Goal: Transaction & Acquisition: Purchase product/service

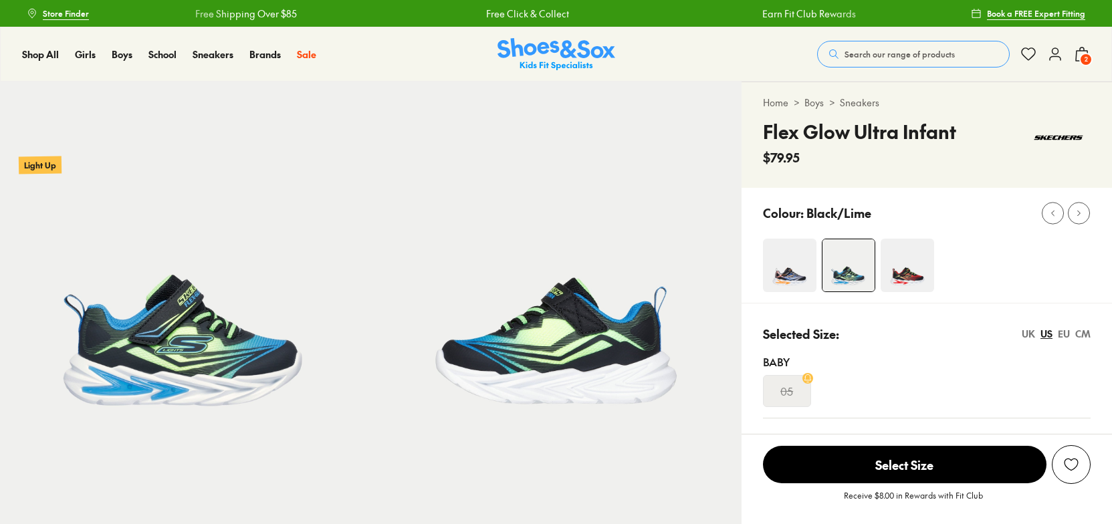
select select "*"
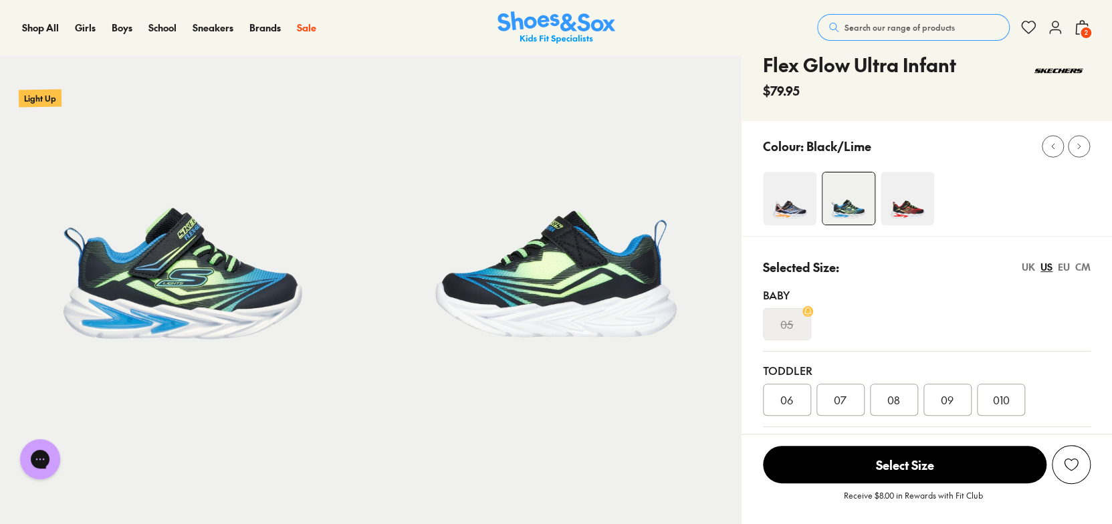
click at [936, 22] on span "Search our range of products" at bounding box center [900, 27] width 110 height 12
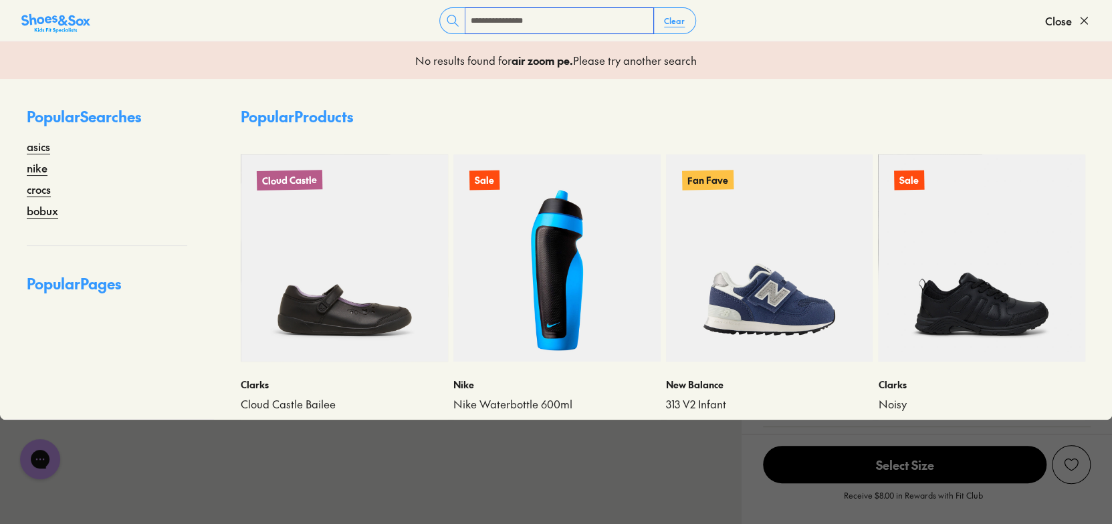
type input "**********"
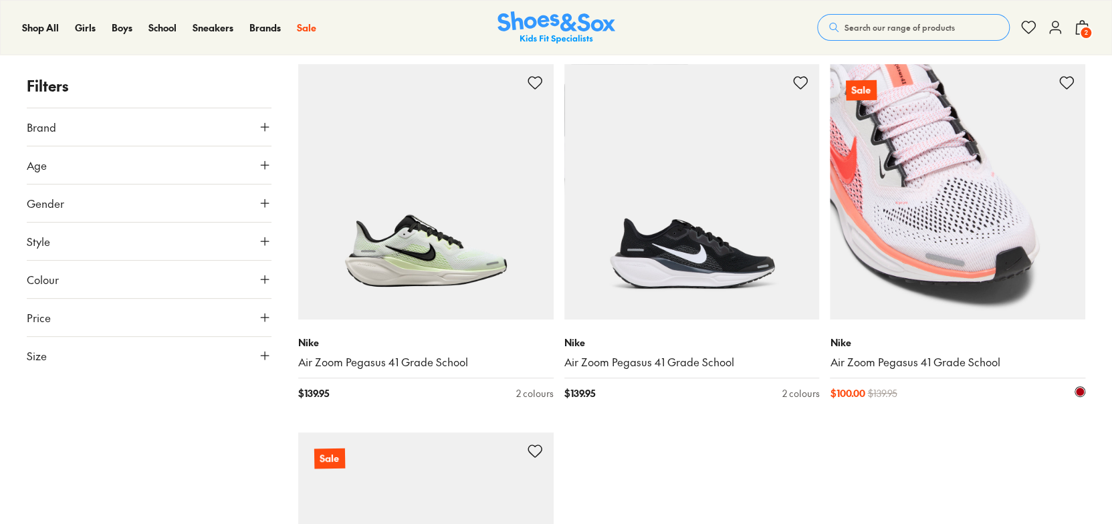
scroll to position [67, 0]
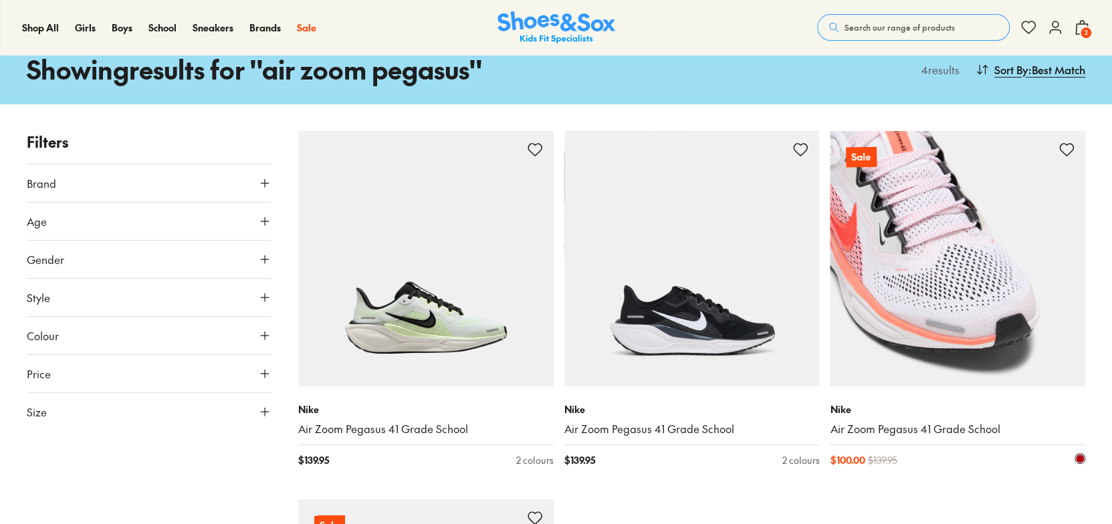
click at [991, 236] on img at bounding box center [957, 258] width 255 height 255
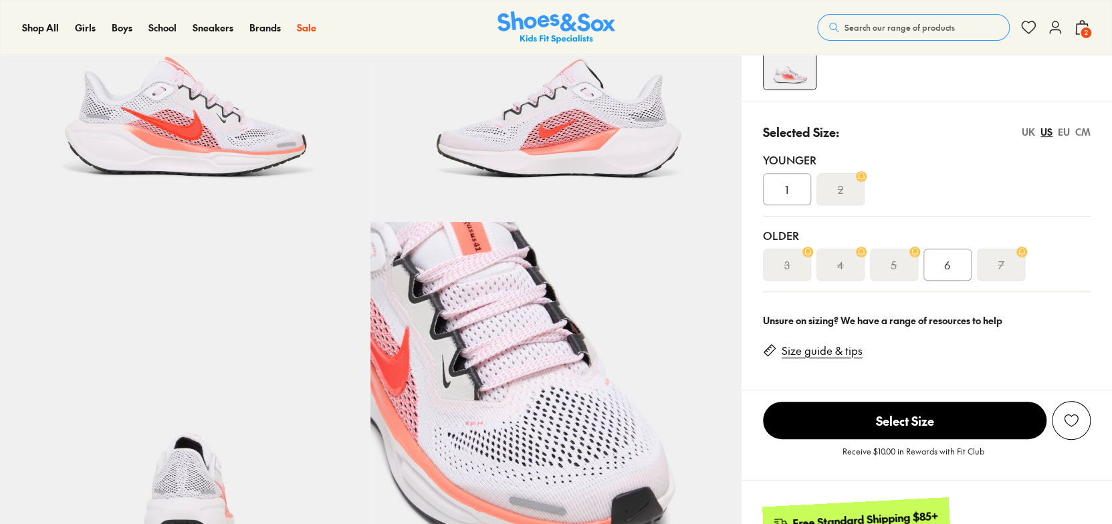
select select "*"
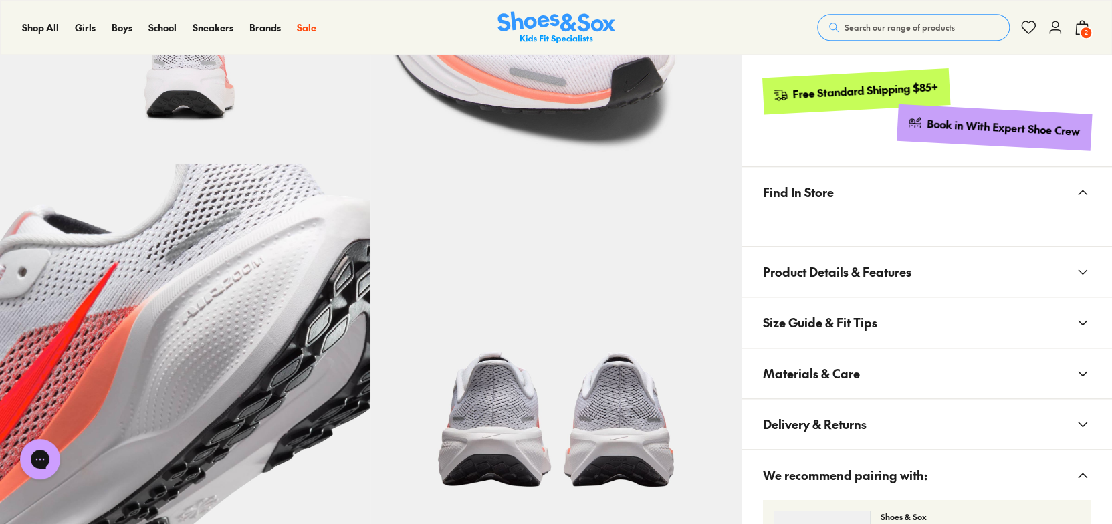
scroll to position [676, 0]
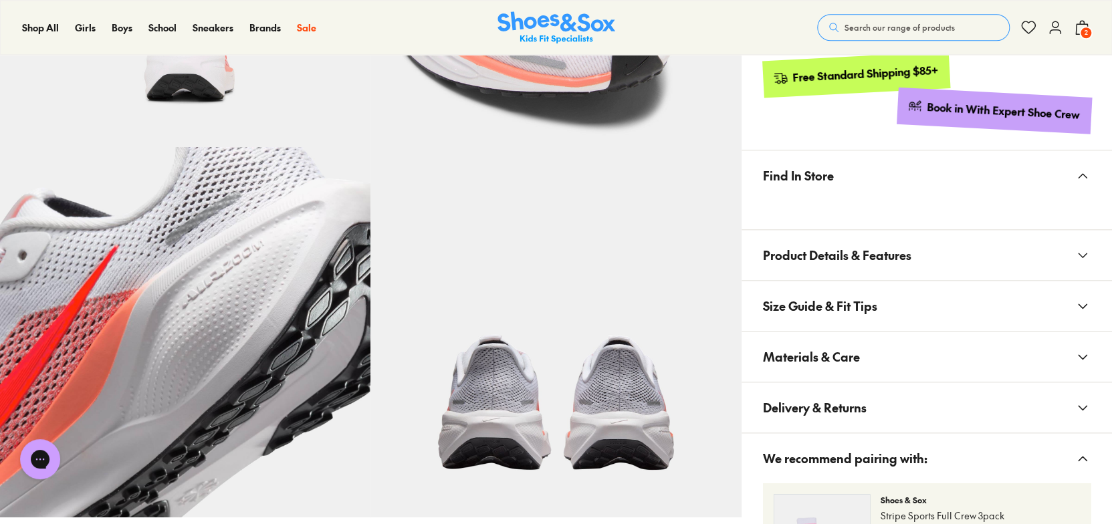
click at [885, 296] on button "Size Guide & Fit Tips" at bounding box center [927, 306] width 370 height 50
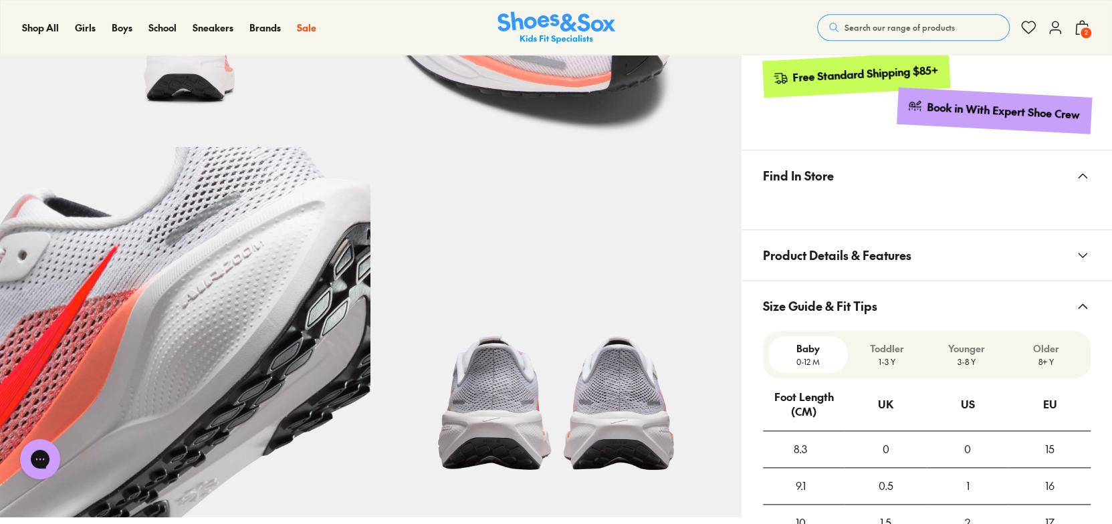
click at [887, 298] on button "Size Guide & Fit Tips" at bounding box center [927, 306] width 370 height 50
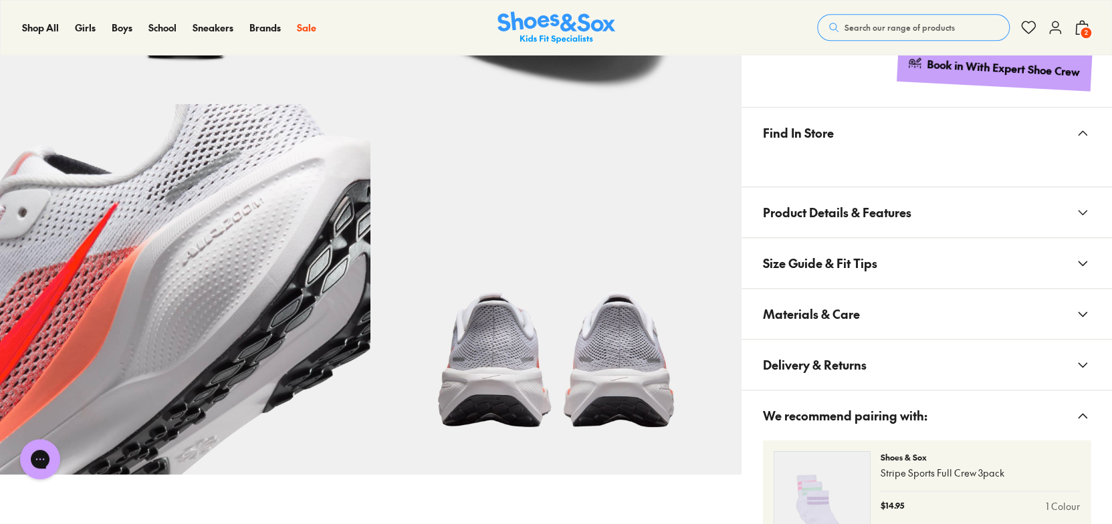
scroll to position [743, 0]
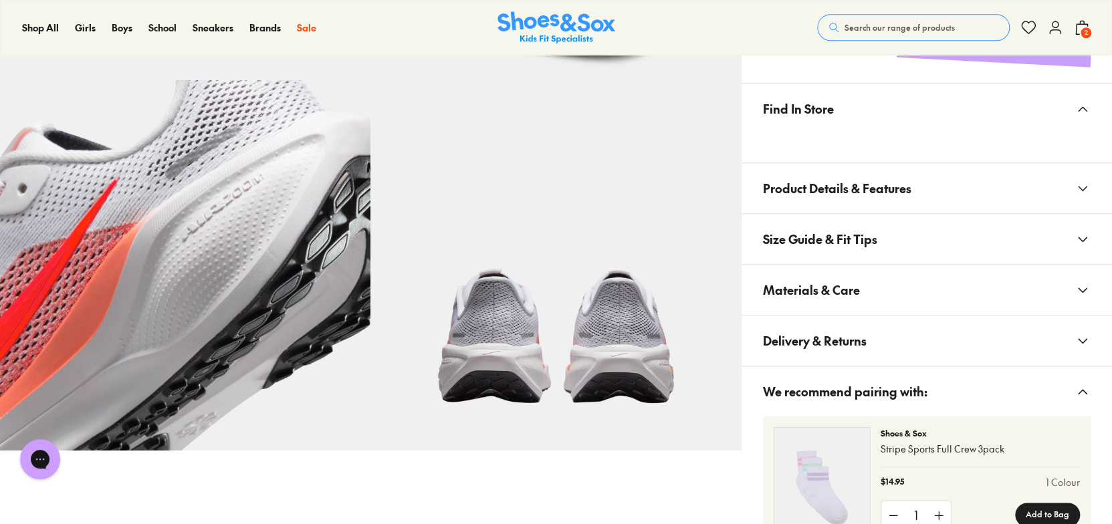
click at [894, 203] on span "Product Details & Features" at bounding box center [837, 188] width 148 height 39
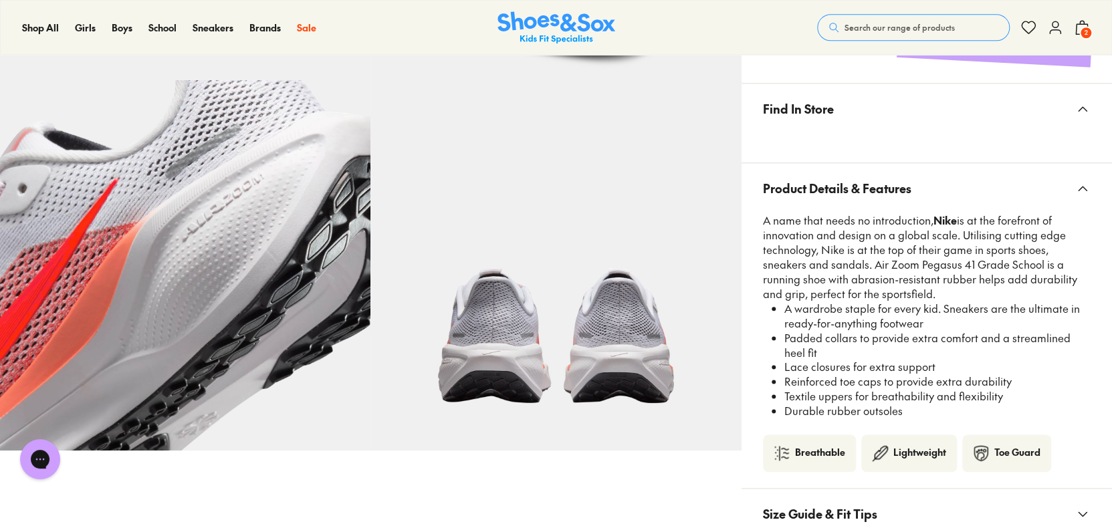
click at [894, 203] on span "Product Details & Features" at bounding box center [837, 188] width 148 height 39
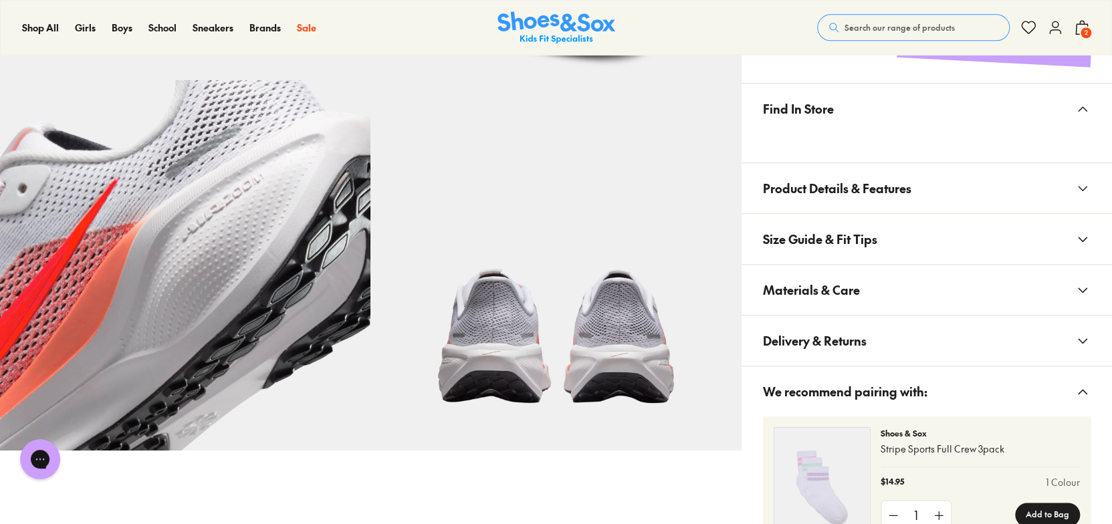
click at [892, 239] on button "Size Guide & Fit Tips" at bounding box center [927, 239] width 370 height 50
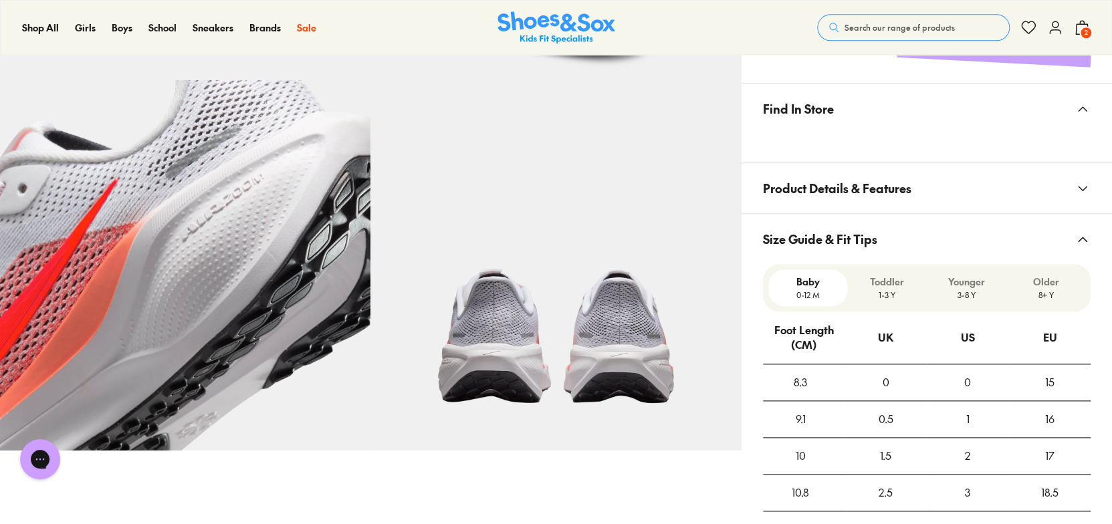
click at [892, 239] on button "Size Guide & Fit Tips" at bounding box center [927, 239] width 370 height 50
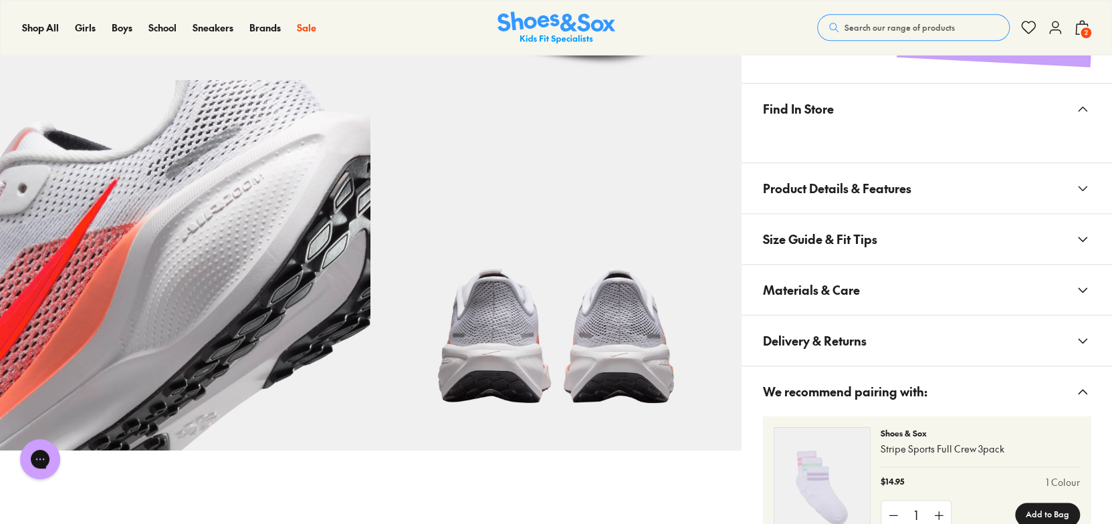
click at [886, 300] on button "Materials & Care" at bounding box center [927, 290] width 370 height 50
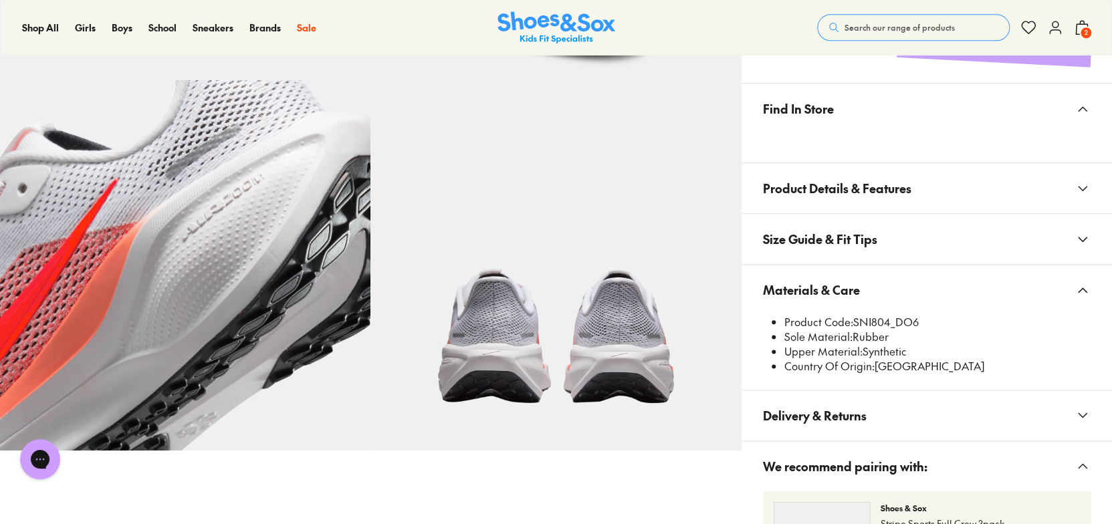
click at [867, 324] on li "Product Code: SNI804_DO6" at bounding box center [937, 322] width 306 height 15
copy li "SNI804_DO6"
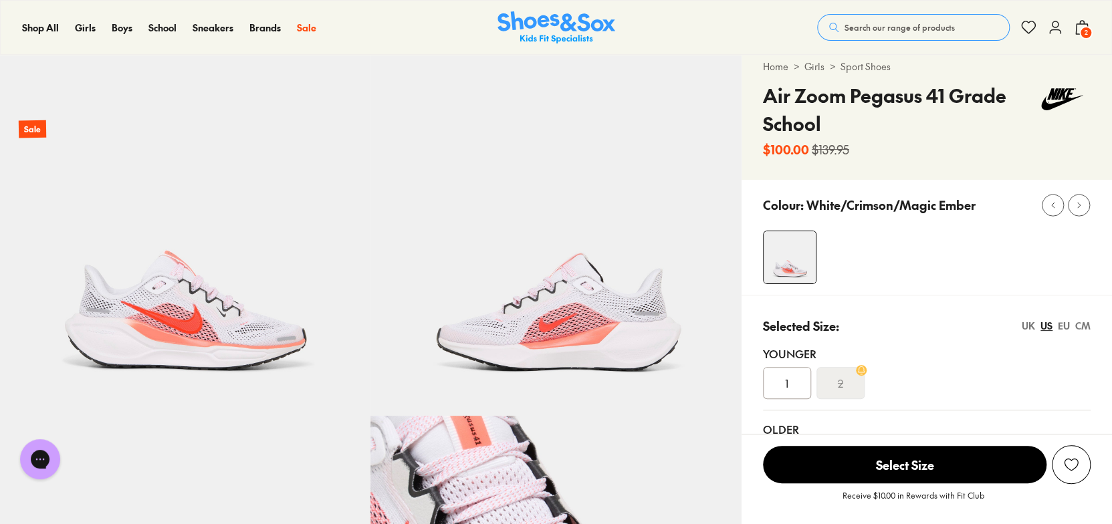
scroll to position [0, 0]
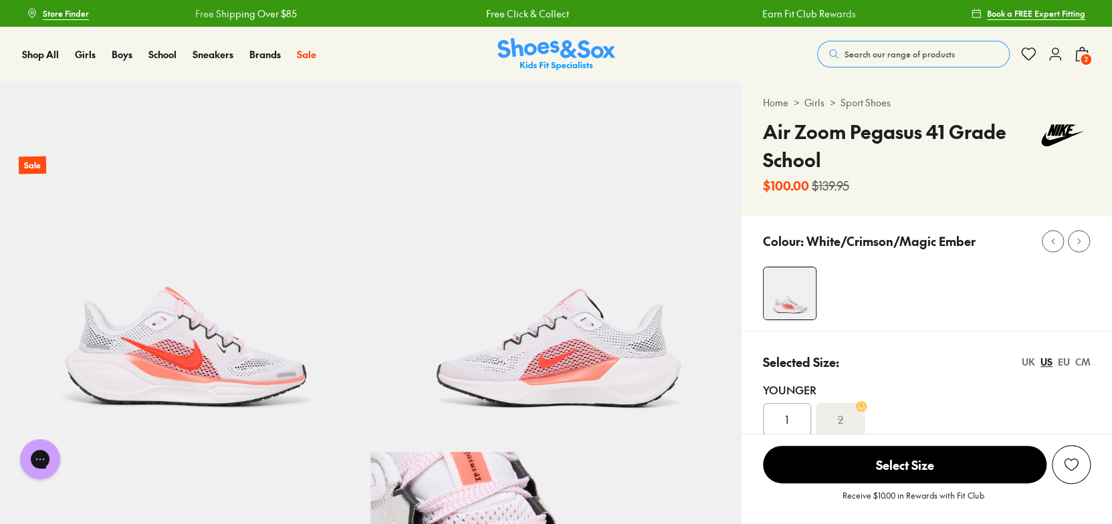
click at [952, 50] on button "Search our range of products" at bounding box center [913, 54] width 193 height 27
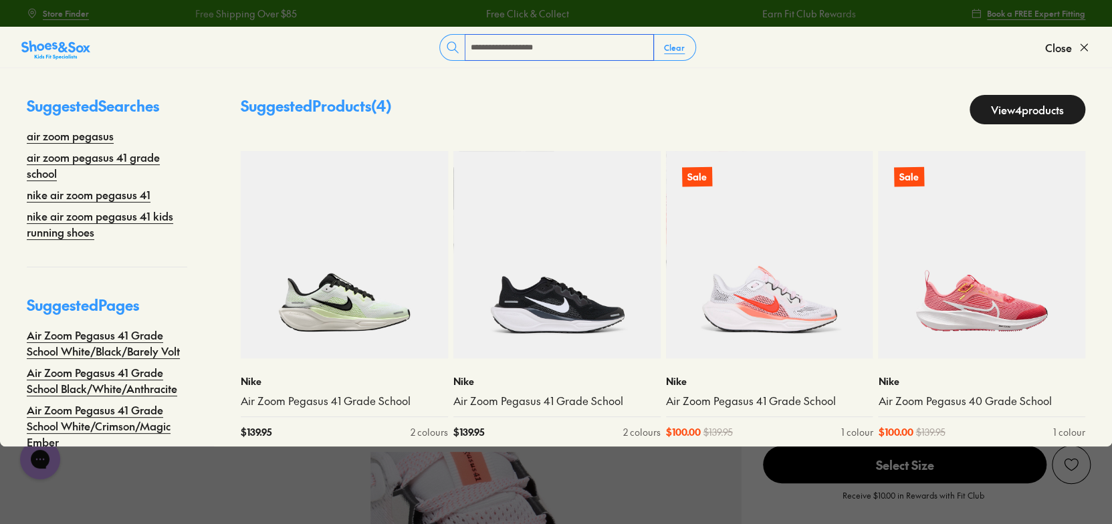
type input "**********"
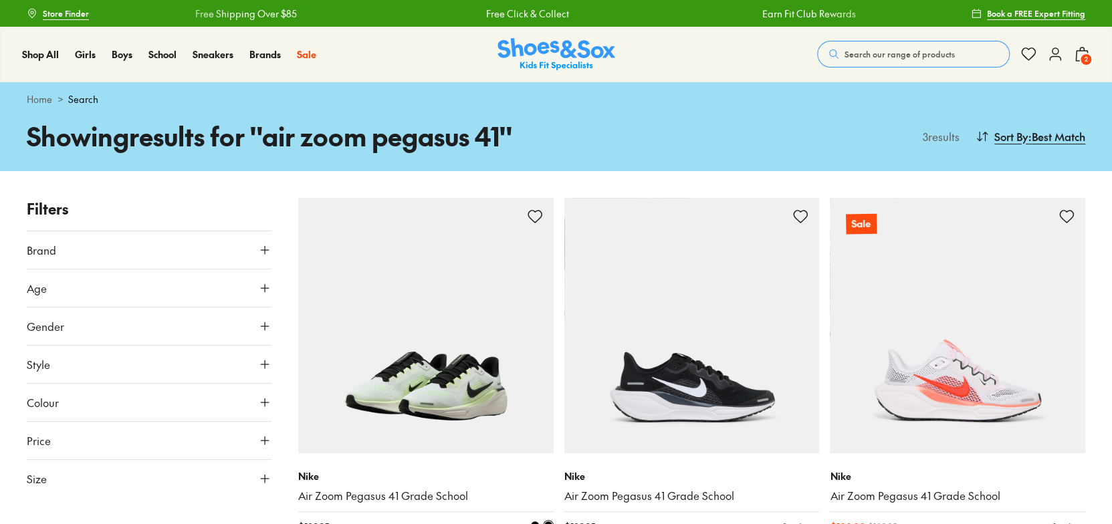
scroll to position [134, 0]
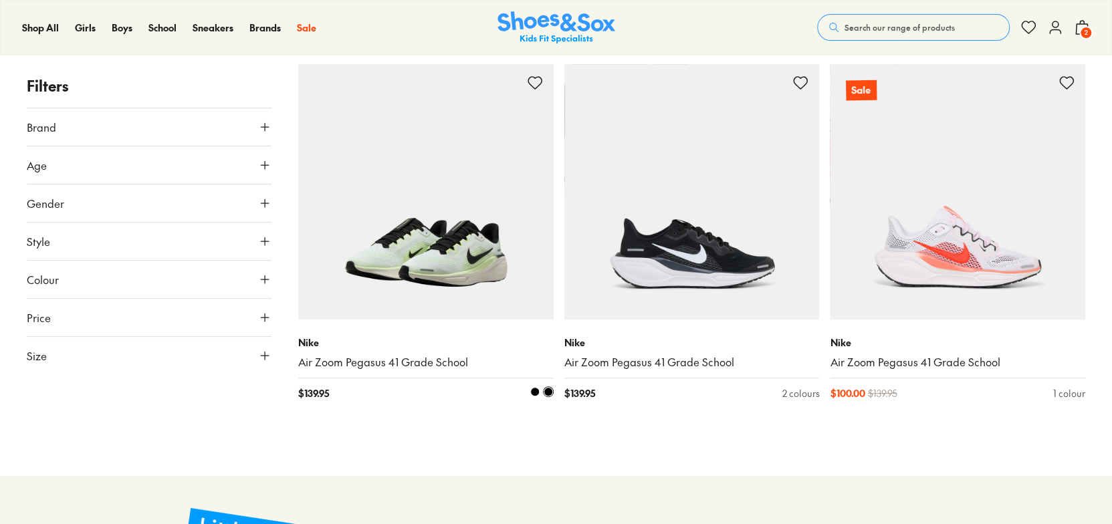
click at [407, 243] on img at bounding box center [425, 191] width 255 height 255
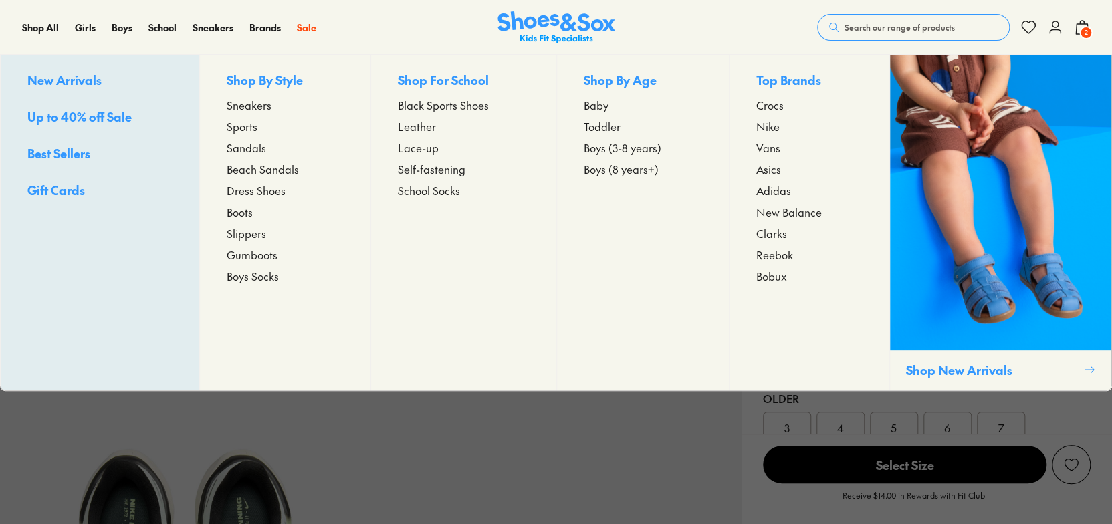
select select "*"
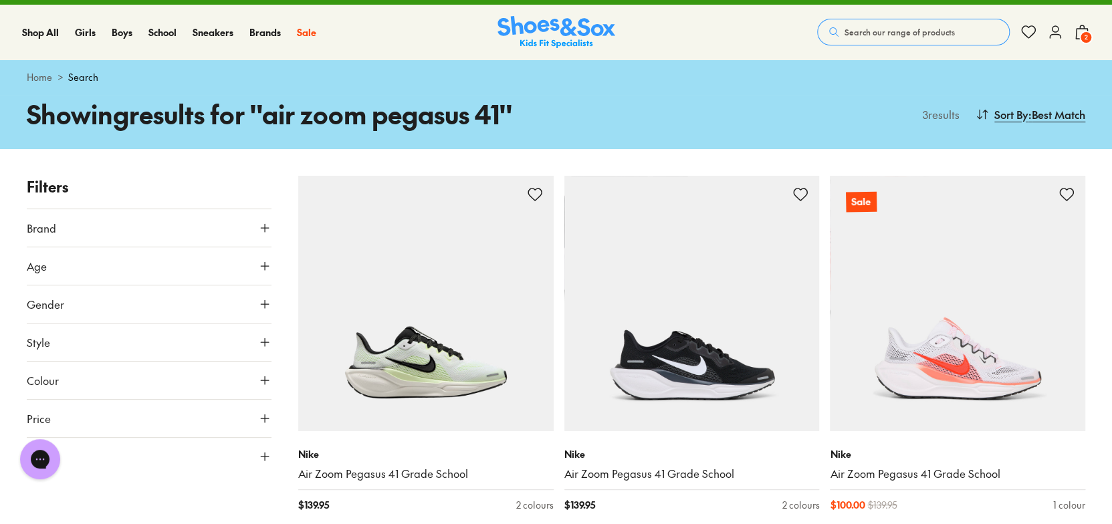
click at [876, 33] on span "Search our range of products" at bounding box center [900, 32] width 110 height 12
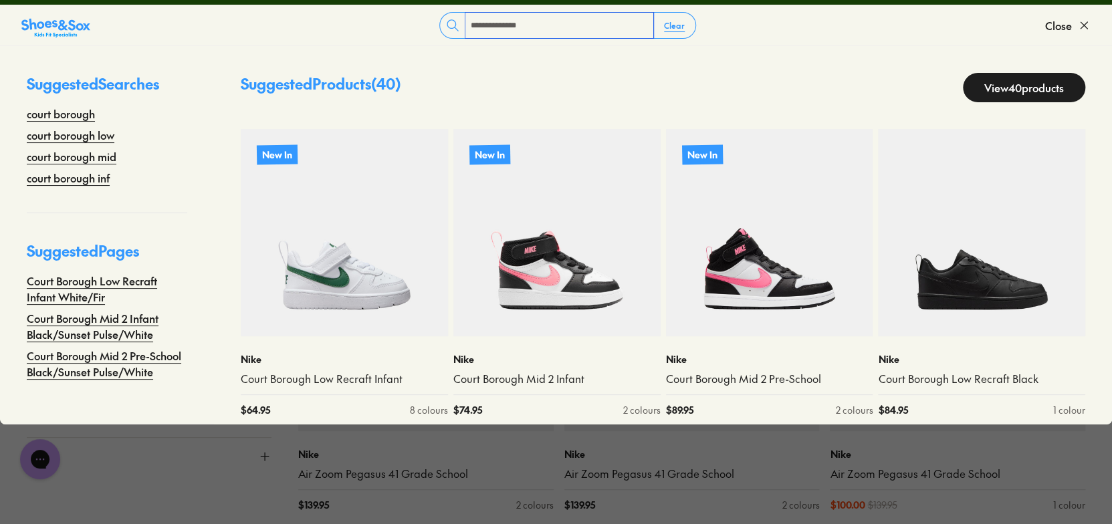
type input "**********"
click at [963, 81] on link "View 40 products" at bounding box center [1024, 87] width 122 height 29
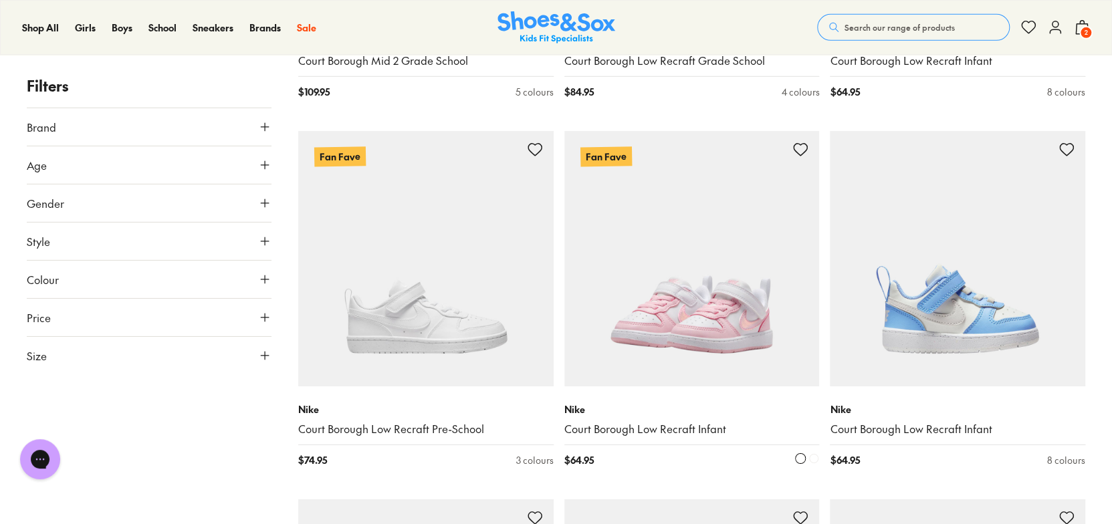
scroll to position [2407, 0]
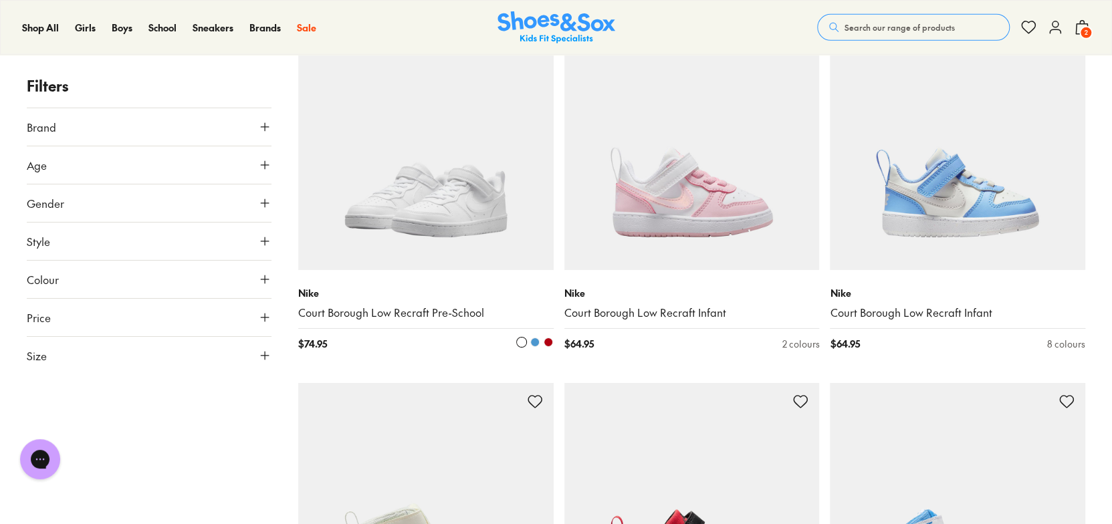
click at [453, 195] on img at bounding box center [425, 142] width 255 height 255
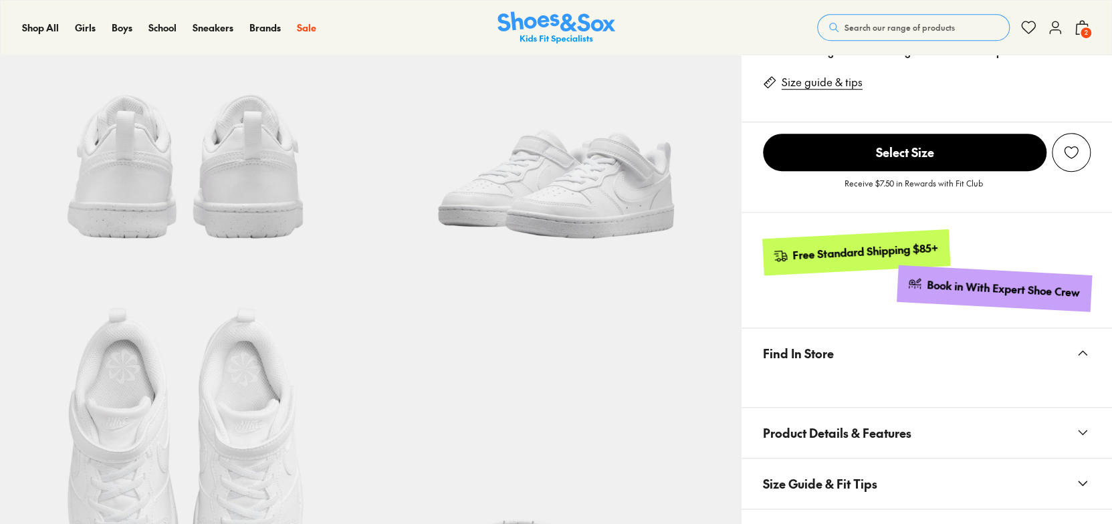
scroll to position [667, 0]
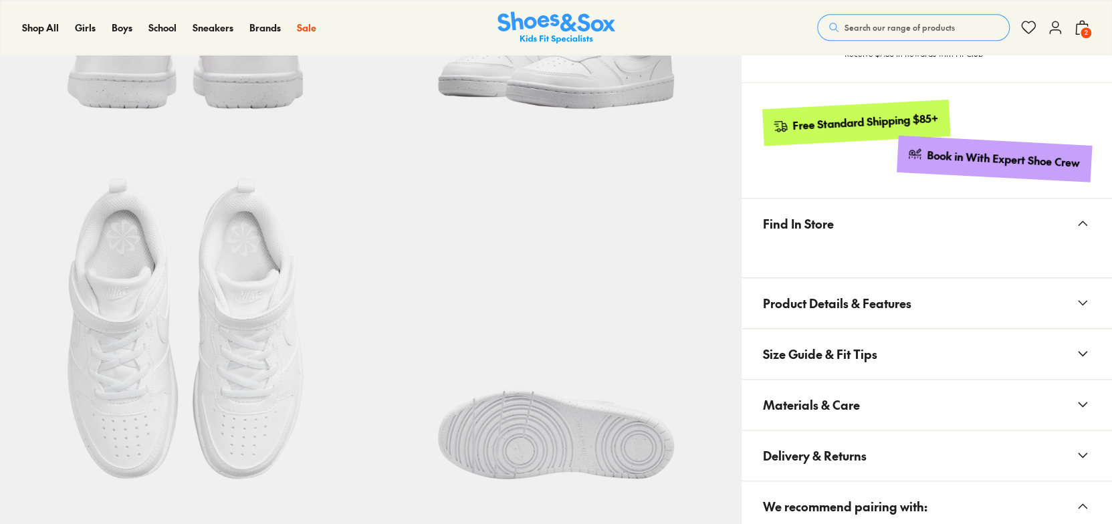
select select "*"
drag, startPoint x: 1089, startPoint y: 405, endPoint x: 1053, endPoint y: 391, distance: 37.9
click at [1087, 405] on icon at bounding box center [1083, 405] width 16 height 16
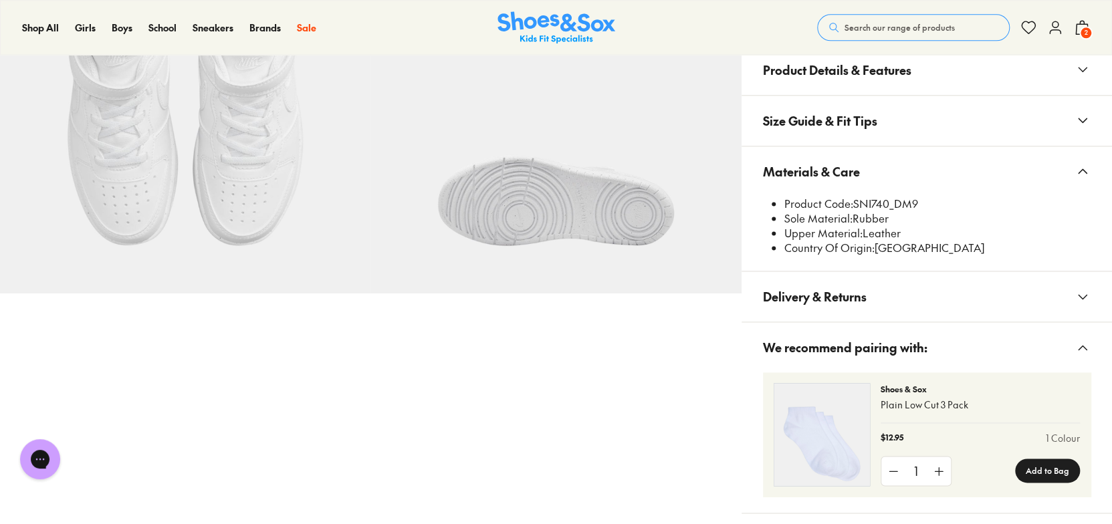
scroll to position [934, 0]
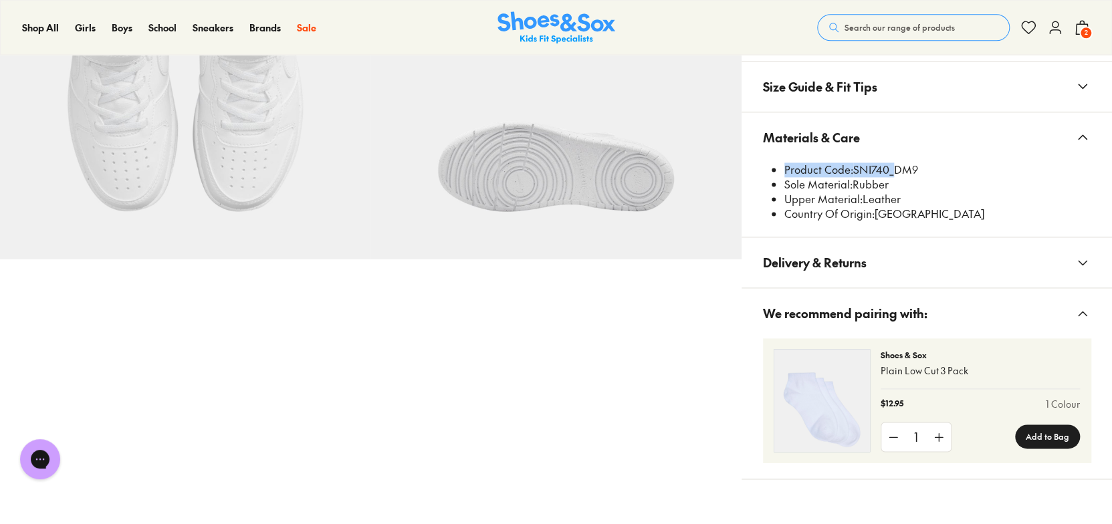
drag, startPoint x: 891, startPoint y: 169, endPoint x: 855, endPoint y: 160, distance: 37.0
click at [855, 162] on li "Product Code: SNI740_DM9" at bounding box center [937, 169] width 306 height 15
copy x-modal "Product Code: SNI740"
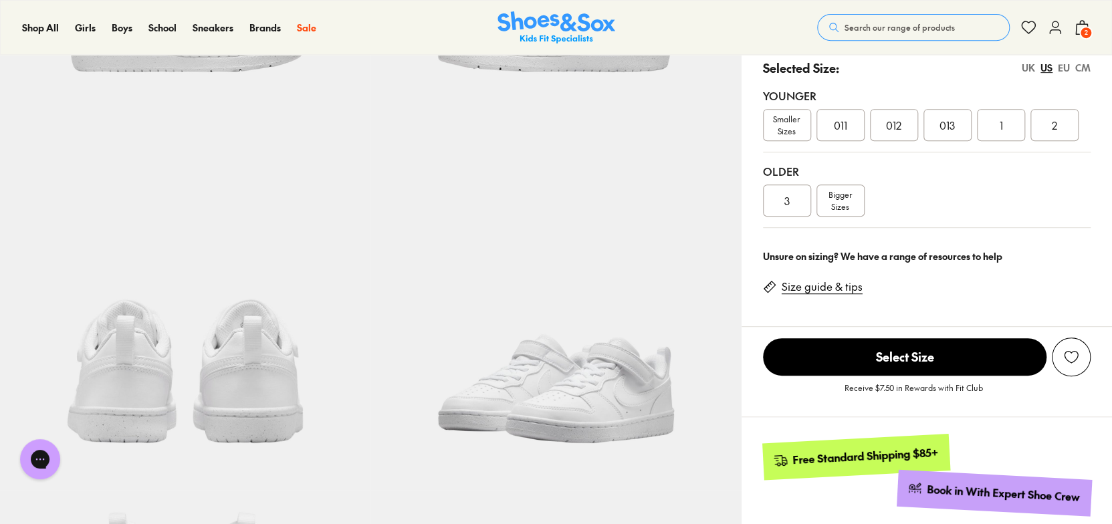
scroll to position [65, 0]
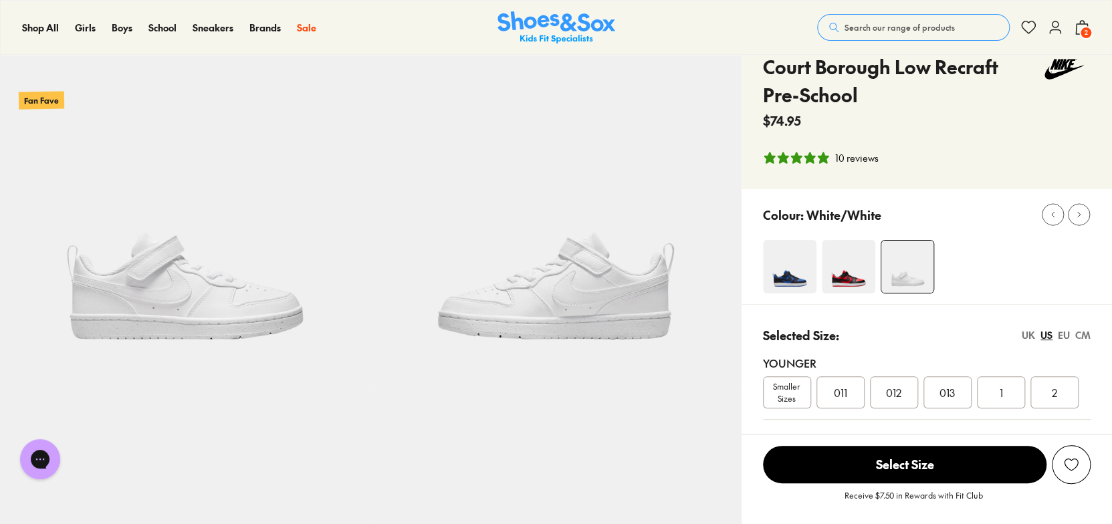
click at [543, 27] on img at bounding box center [557, 27] width 118 height 33
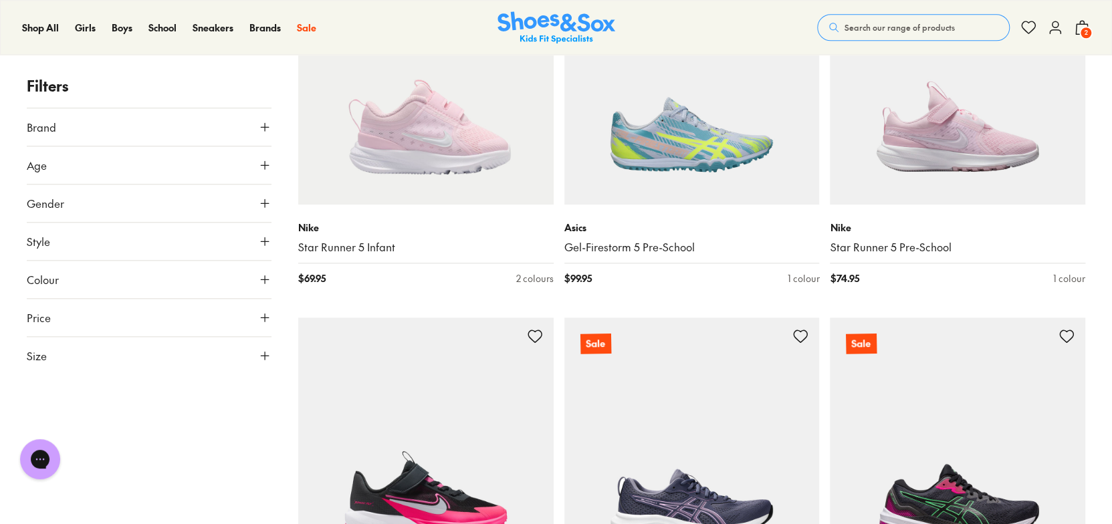
scroll to position [669, 0]
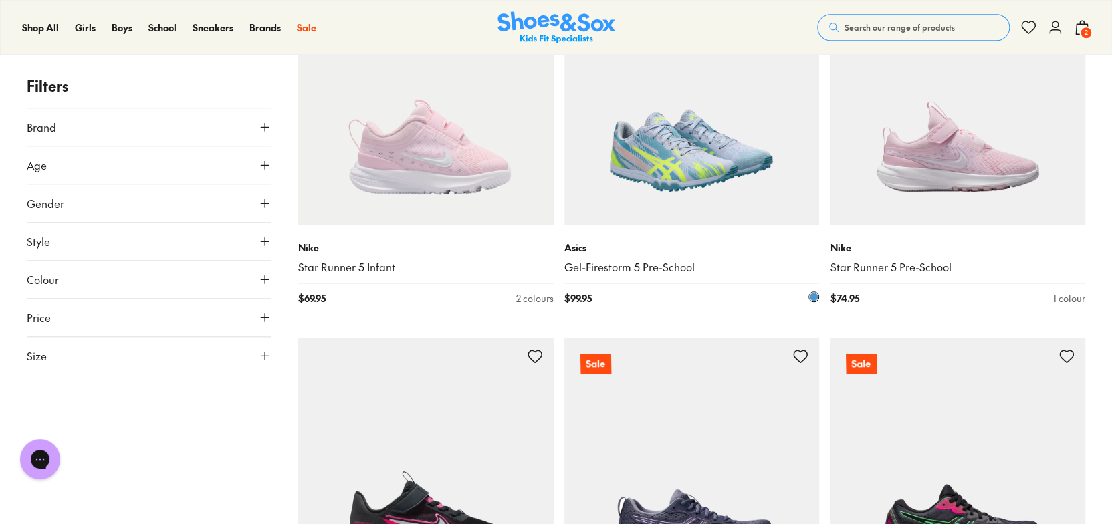
click at [731, 188] on img at bounding box center [691, 97] width 255 height 255
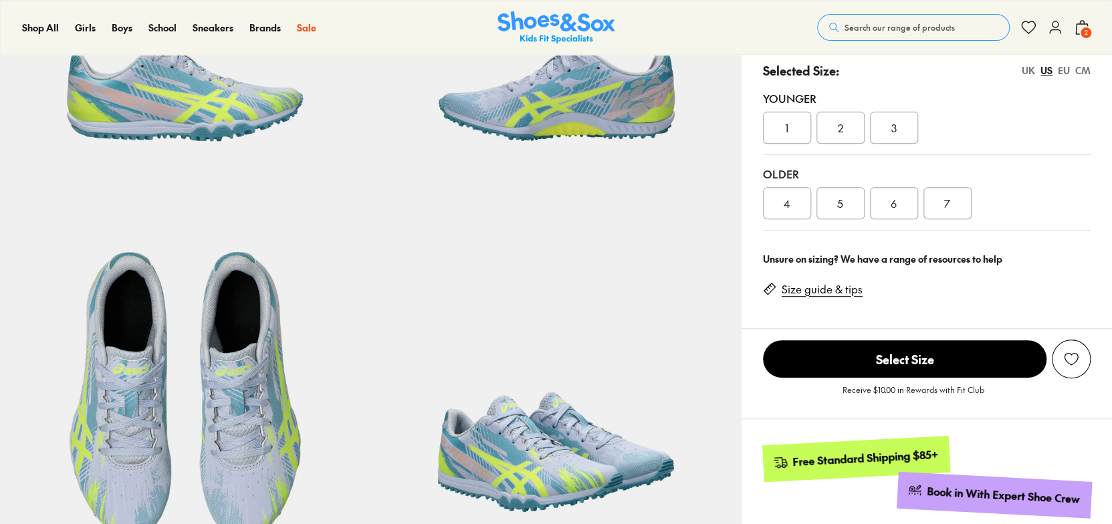
select select "*"
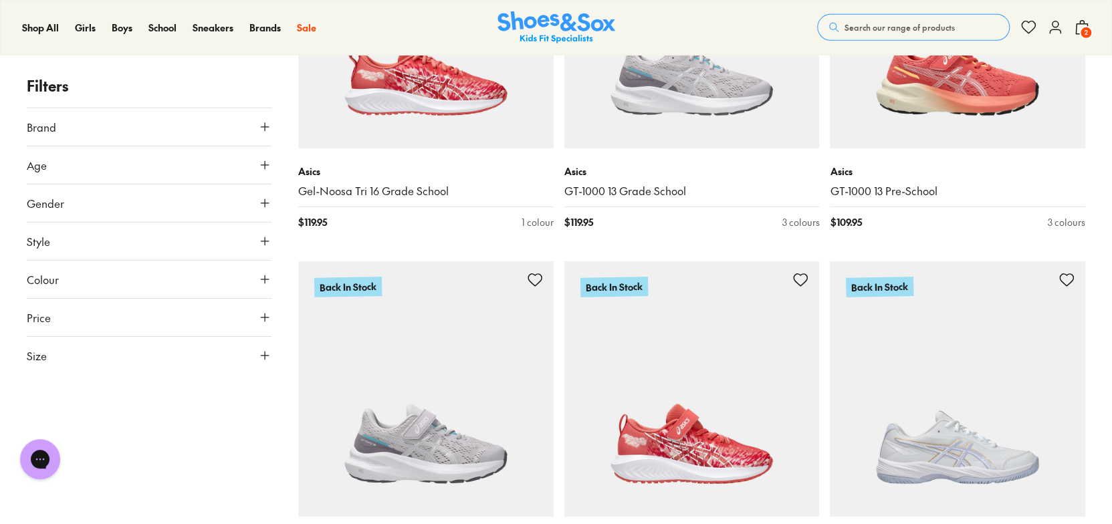
scroll to position [2268, 0]
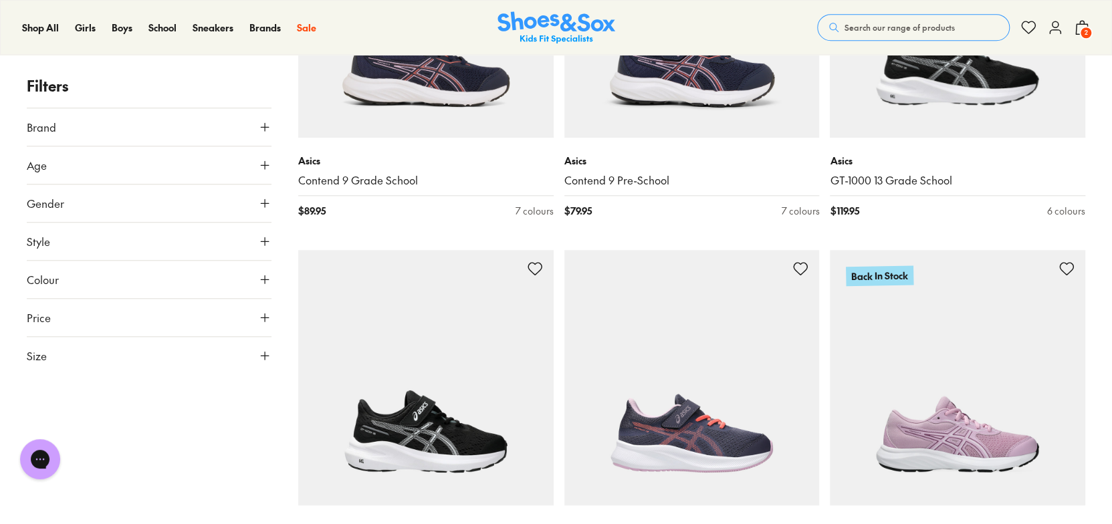
scroll to position [6347, 0]
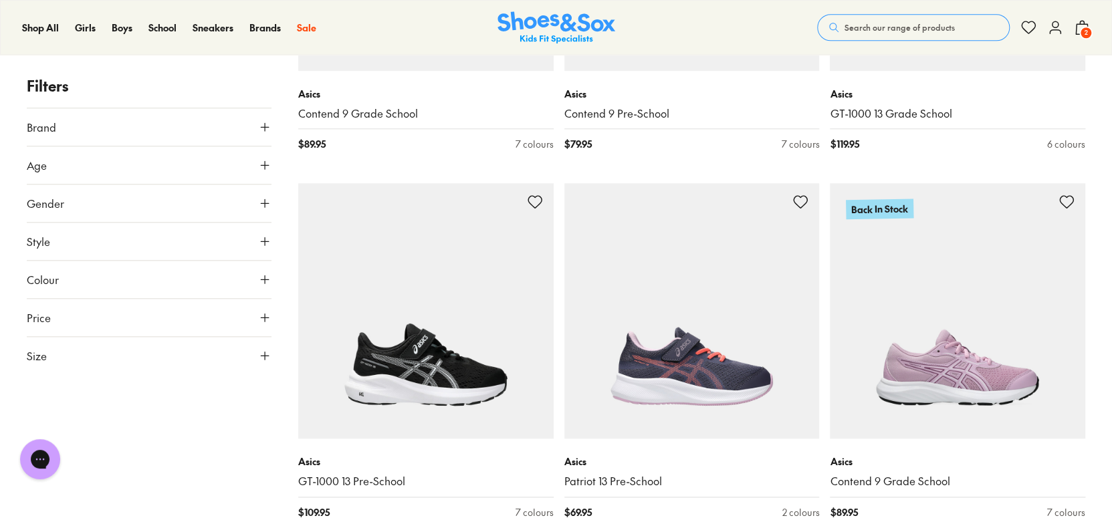
click at [84, 352] on button "Size" at bounding box center [149, 355] width 245 height 37
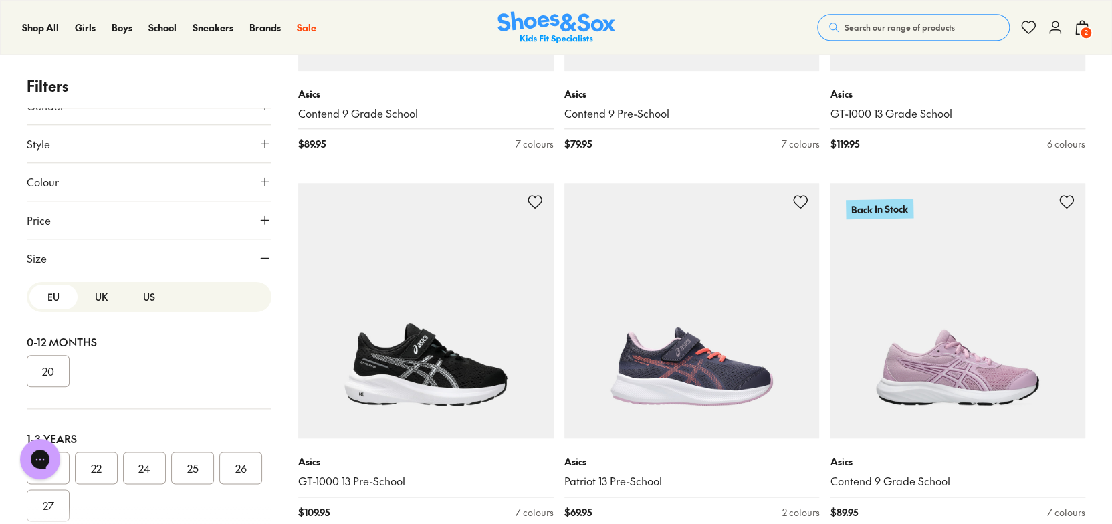
scroll to position [106, 0]
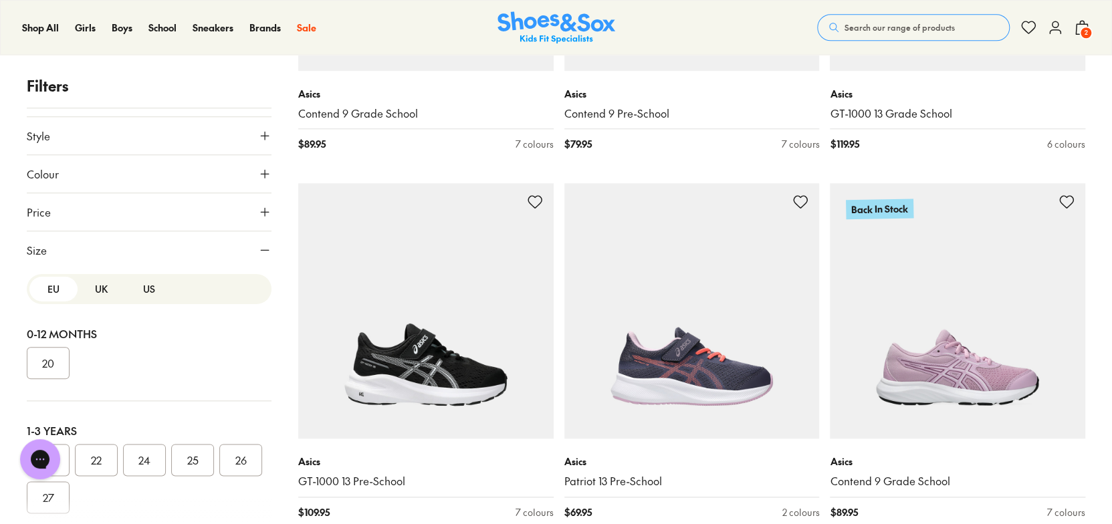
click at [130, 292] on button "US" at bounding box center [149, 289] width 48 height 25
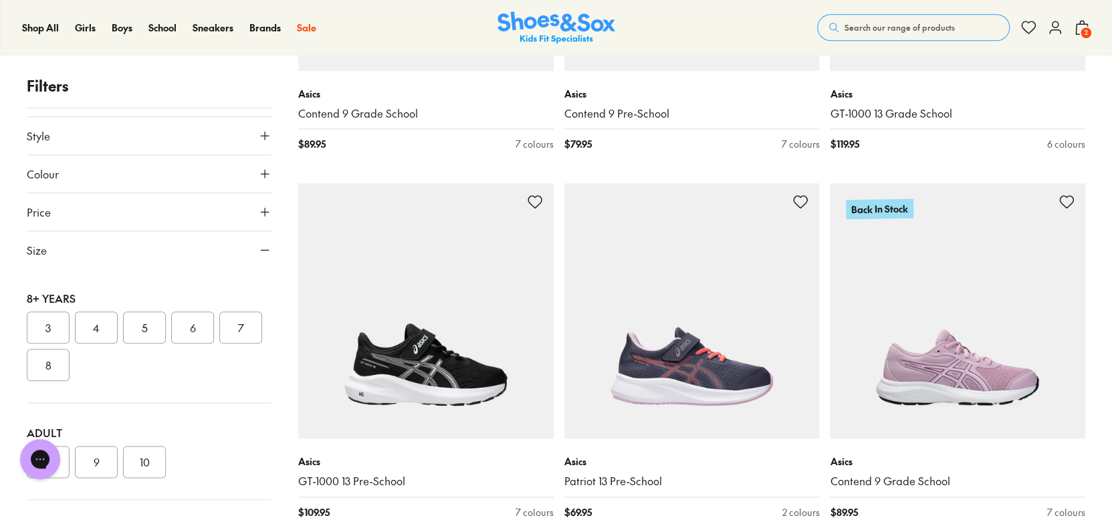
scroll to position [407, 0]
click at [219, 338] on button "7" at bounding box center [240, 322] width 43 height 32
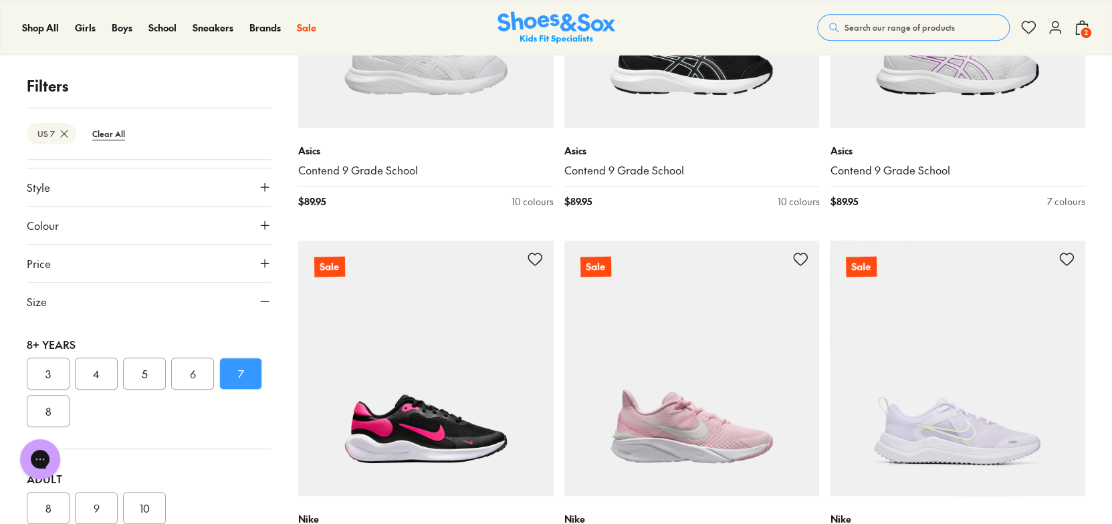
scroll to position [3477, 0]
